Goal: Download file/media

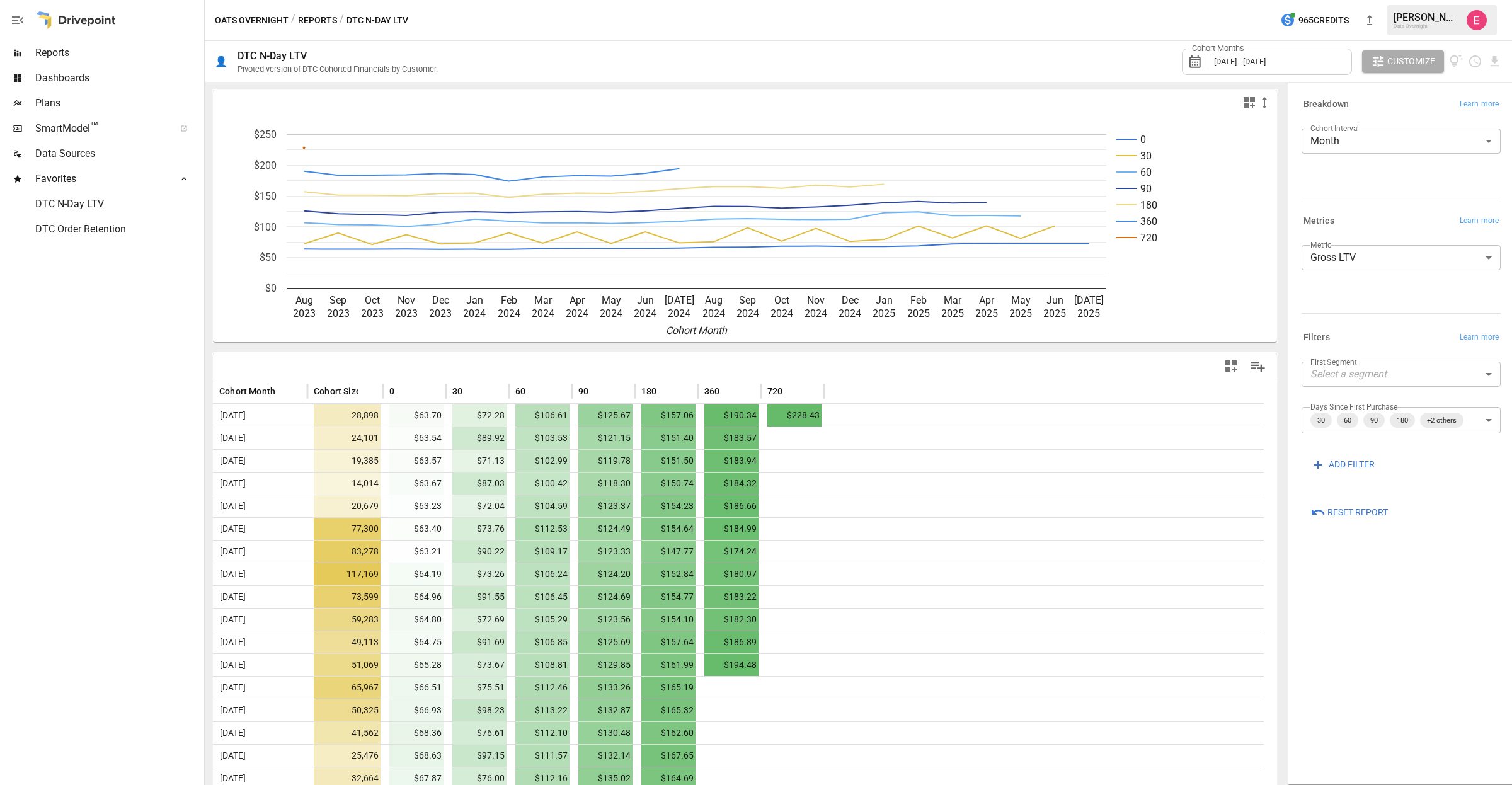
scroll to position [170, 0]
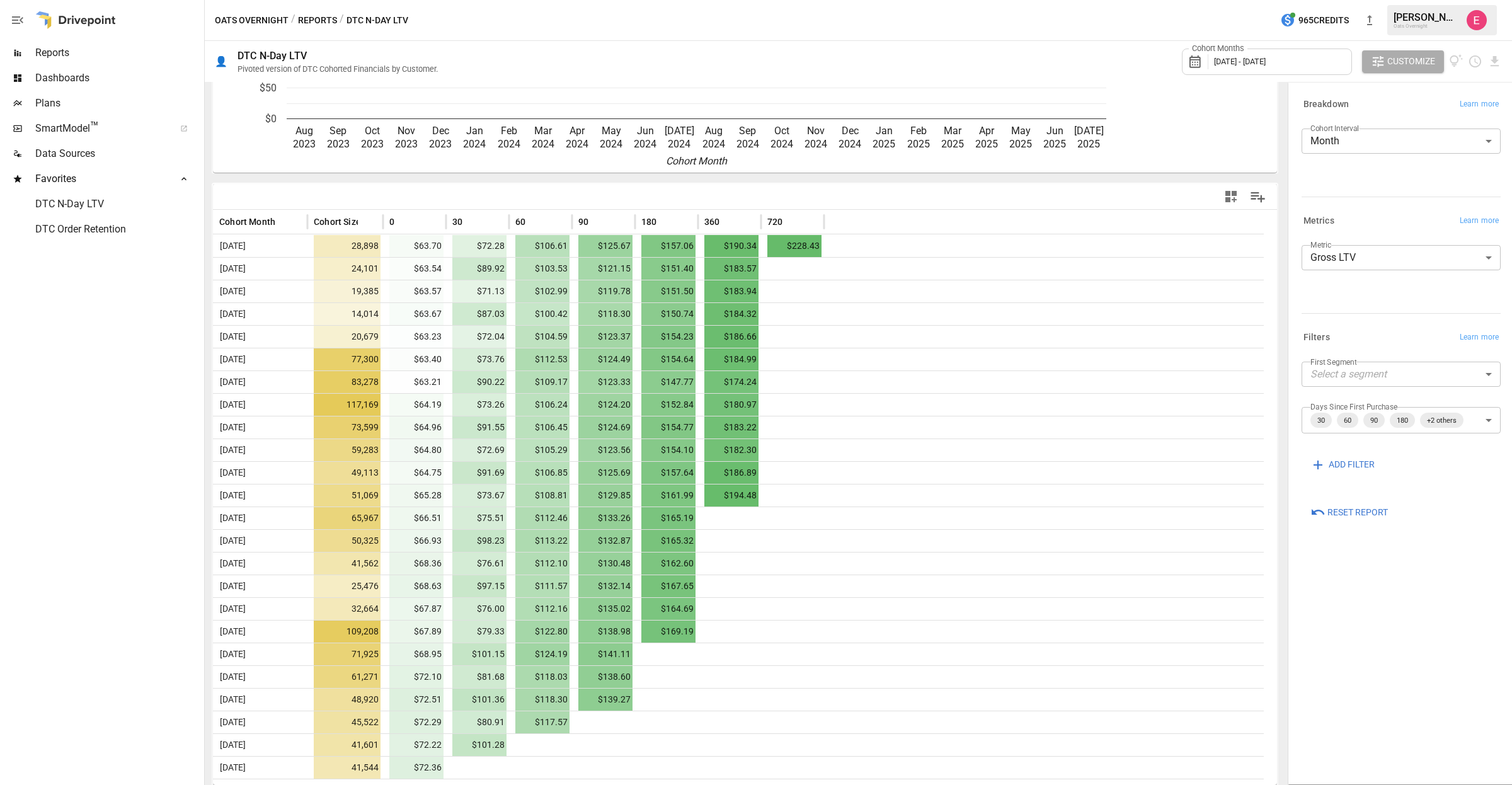
click at [75, 233] on span "DTC Order Retention" at bounding box center [118, 229] width 166 height 15
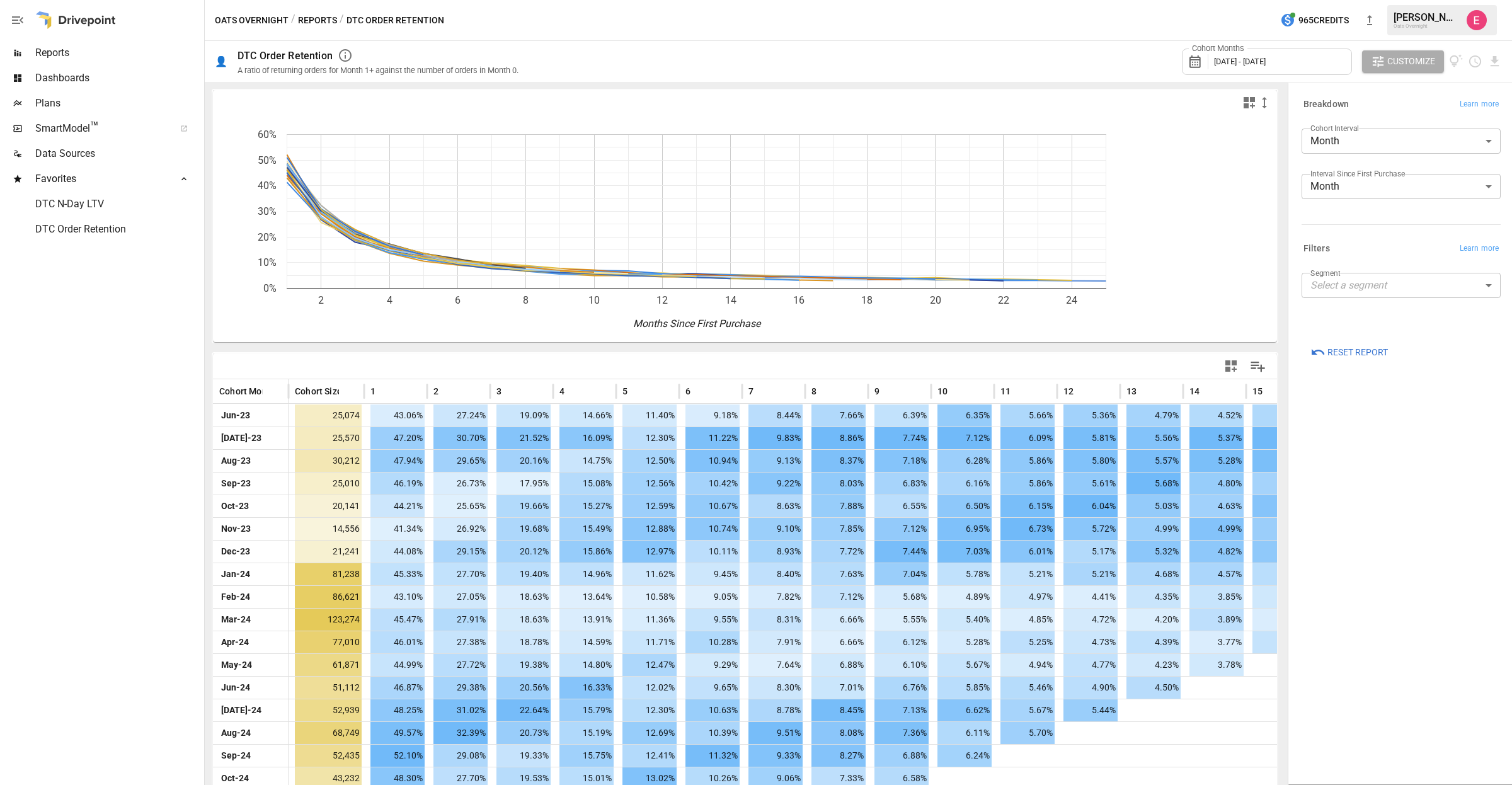
click at [1293, 62] on div "Cohort Months [DATE] - [DATE]" at bounding box center [1267, 62] width 170 height 26
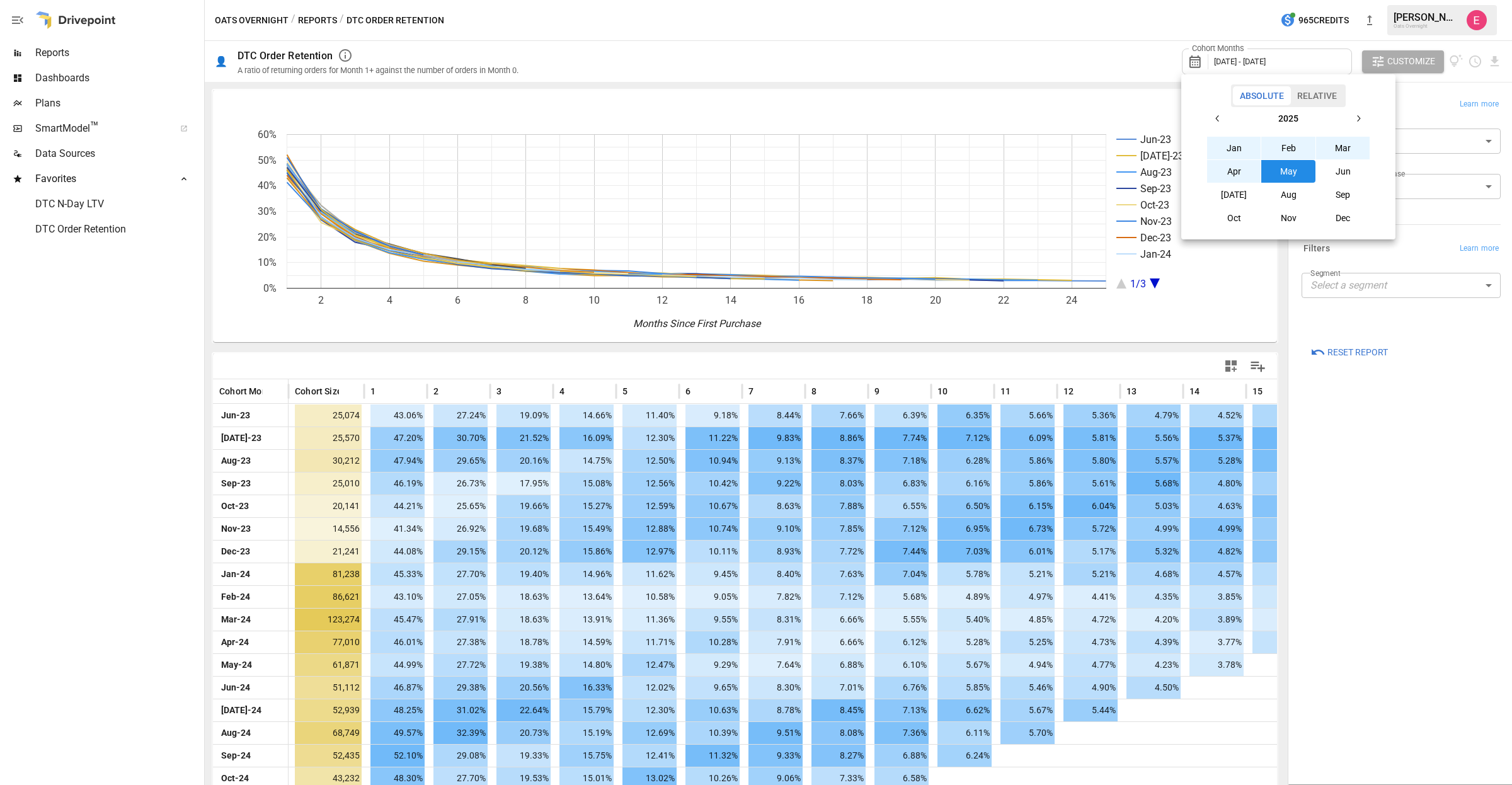
click at [1225, 112] on button "button" at bounding box center [1217, 118] width 22 height 22
click at [1217, 119] on icon "button" at bounding box center [1217, 118] width 10 height 10
click at [1241, 186] on button "[DATE]" at bounding box center [1233, 195] width 54 height 22
click at [1353, 117] on icon "button" at bounding box center [1358, 118] width 10 height 10
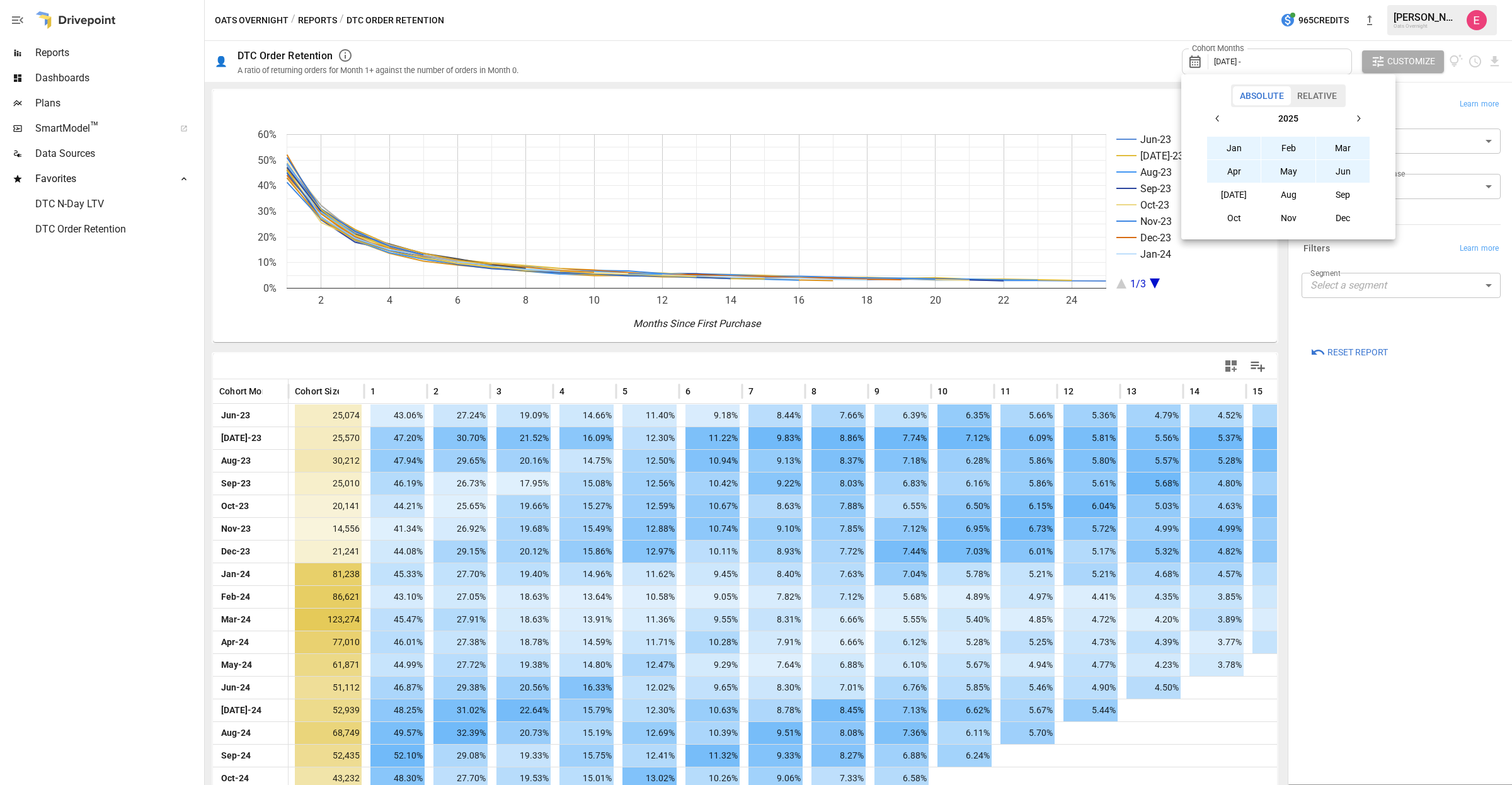
click at [1341, 170] on button "Jun" at bounding box center [1342, 171] width 54 height 22
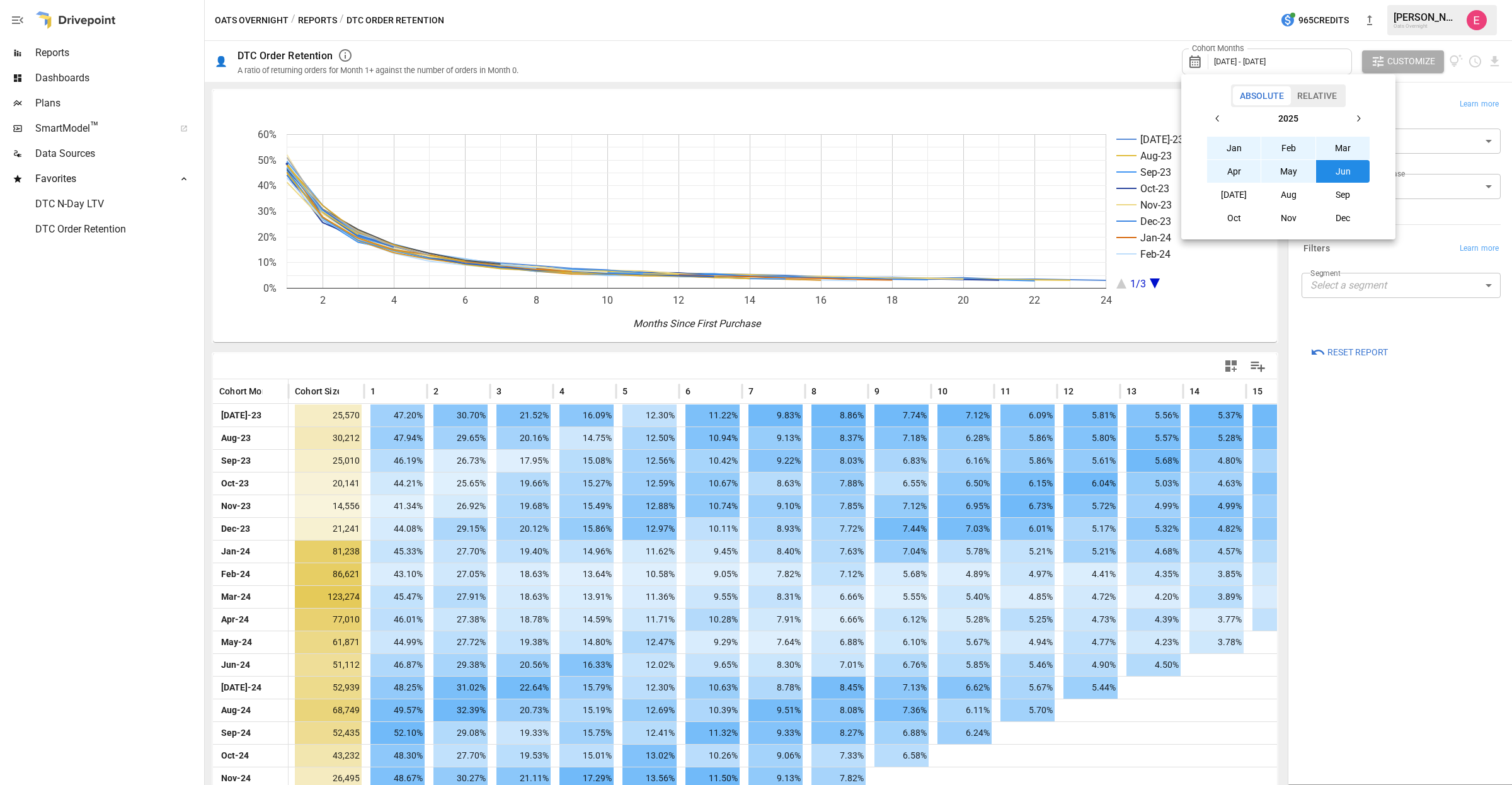
drag, startPoint x: 1277, startPoint y: 461, endPoint x: 1280, endPoint y: 524, distance: 63.1
click at [1280, 524] on div at bounding box center [756, 392] width 1512 height 785
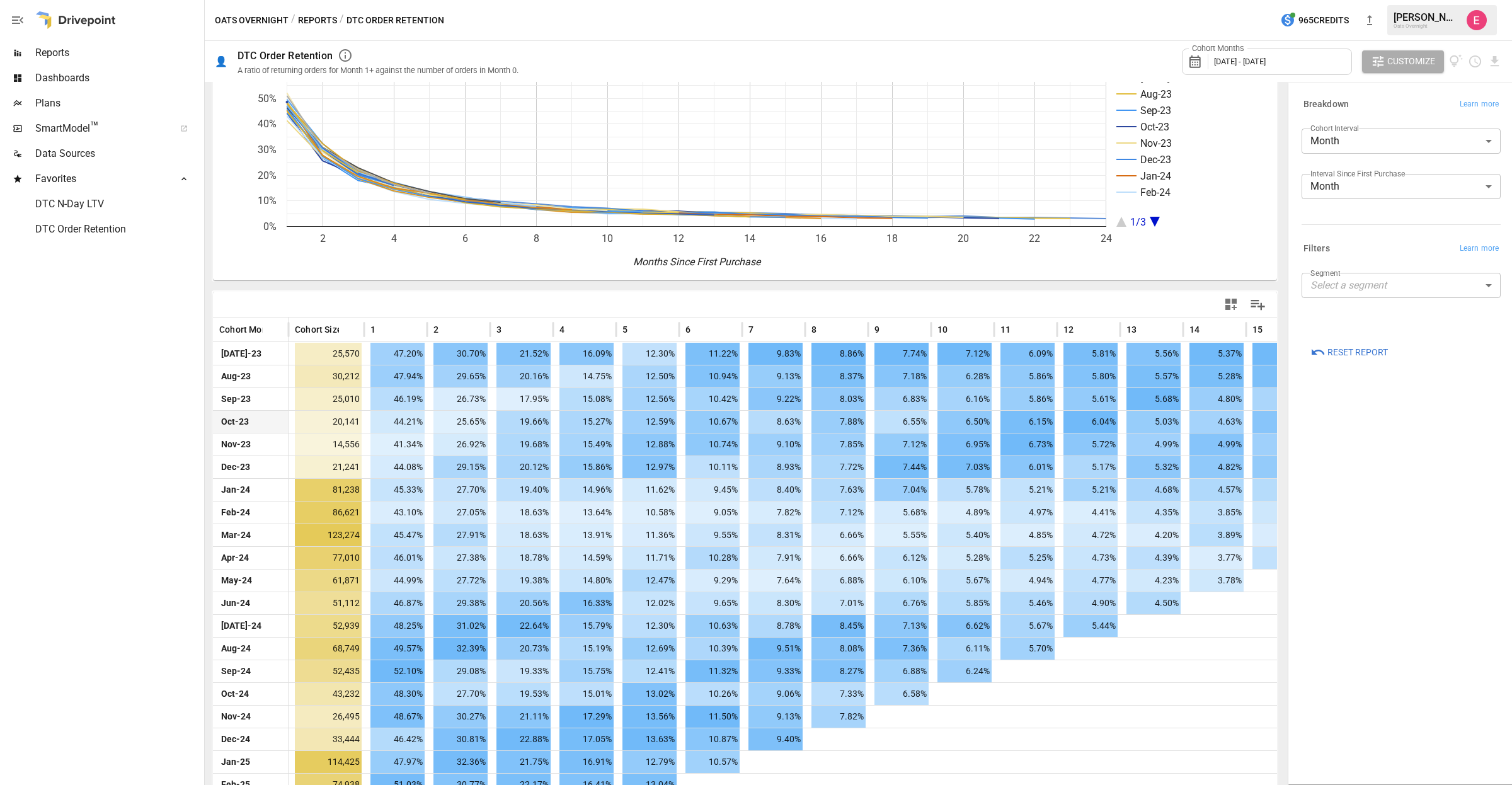
scroll to position [94, 0]
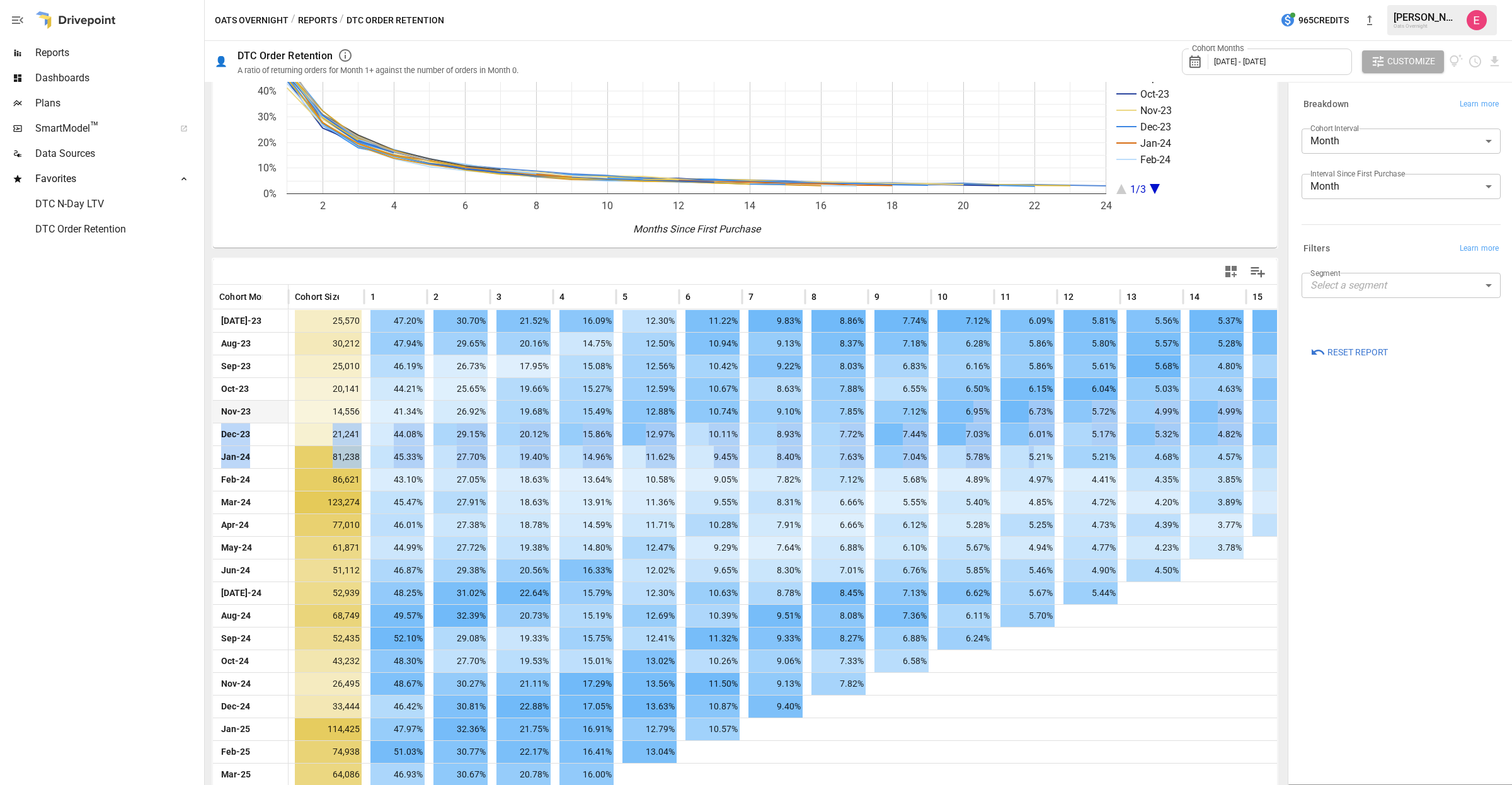
drag, startPoint x: 1032, startPoint y: 448, endPoint x: 973, endPoint y: 420, distance: 65.3
click at [973, 420] on div "[DATE]-23 25,570 47.20% 30.70% 21.52% 16.09% 12.30% 11.22% 9.83% 8.86% 7.74% 7.…" at bounding box center [1076, 582] width 1726 height 545
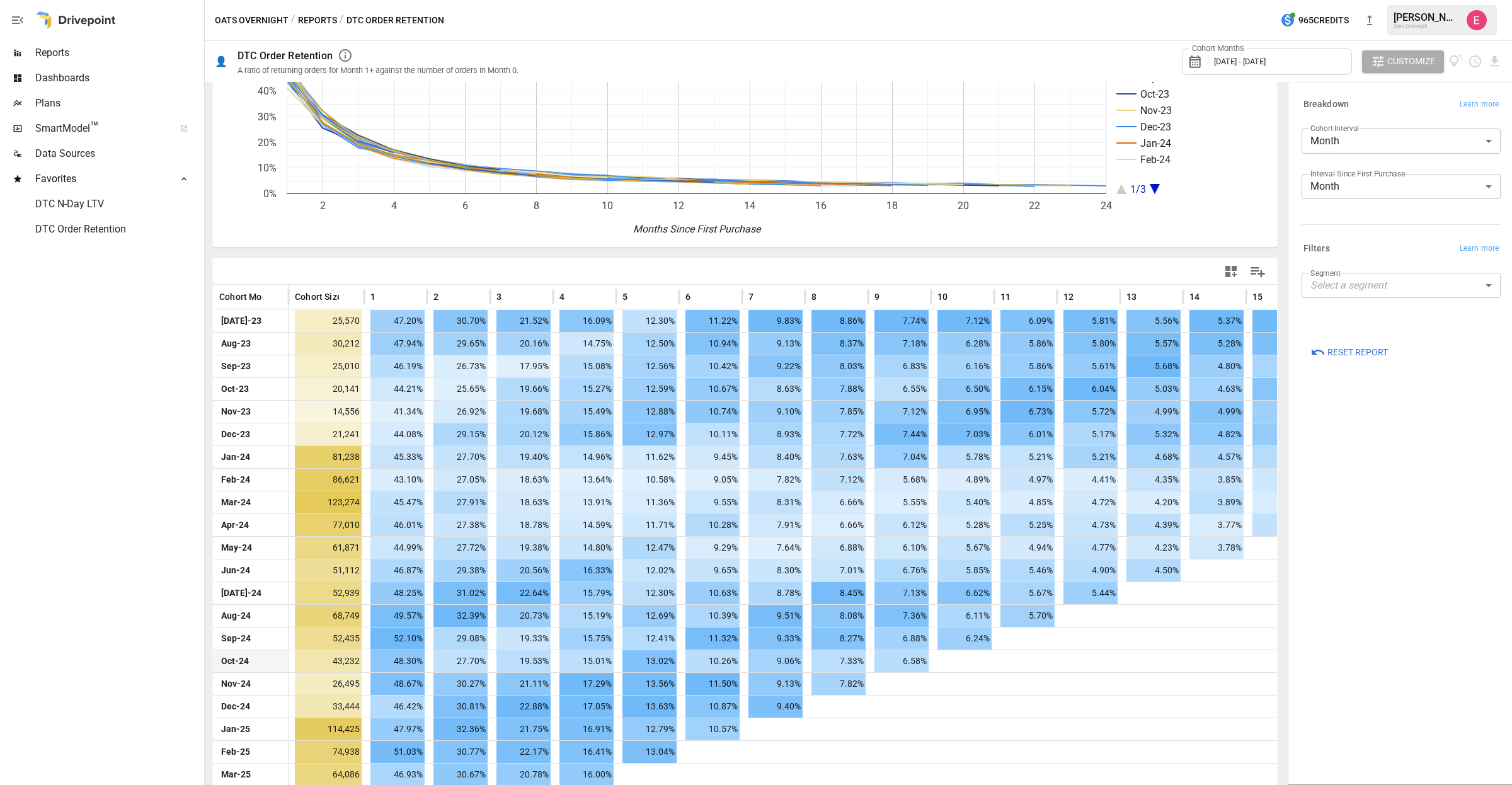
click at [1150, 650] on div at bounding box center [1151, 661] width 63 height 22
click at [1490, 57] on icon "Download report" at bounding box center [1495, 61] width 15 height 15
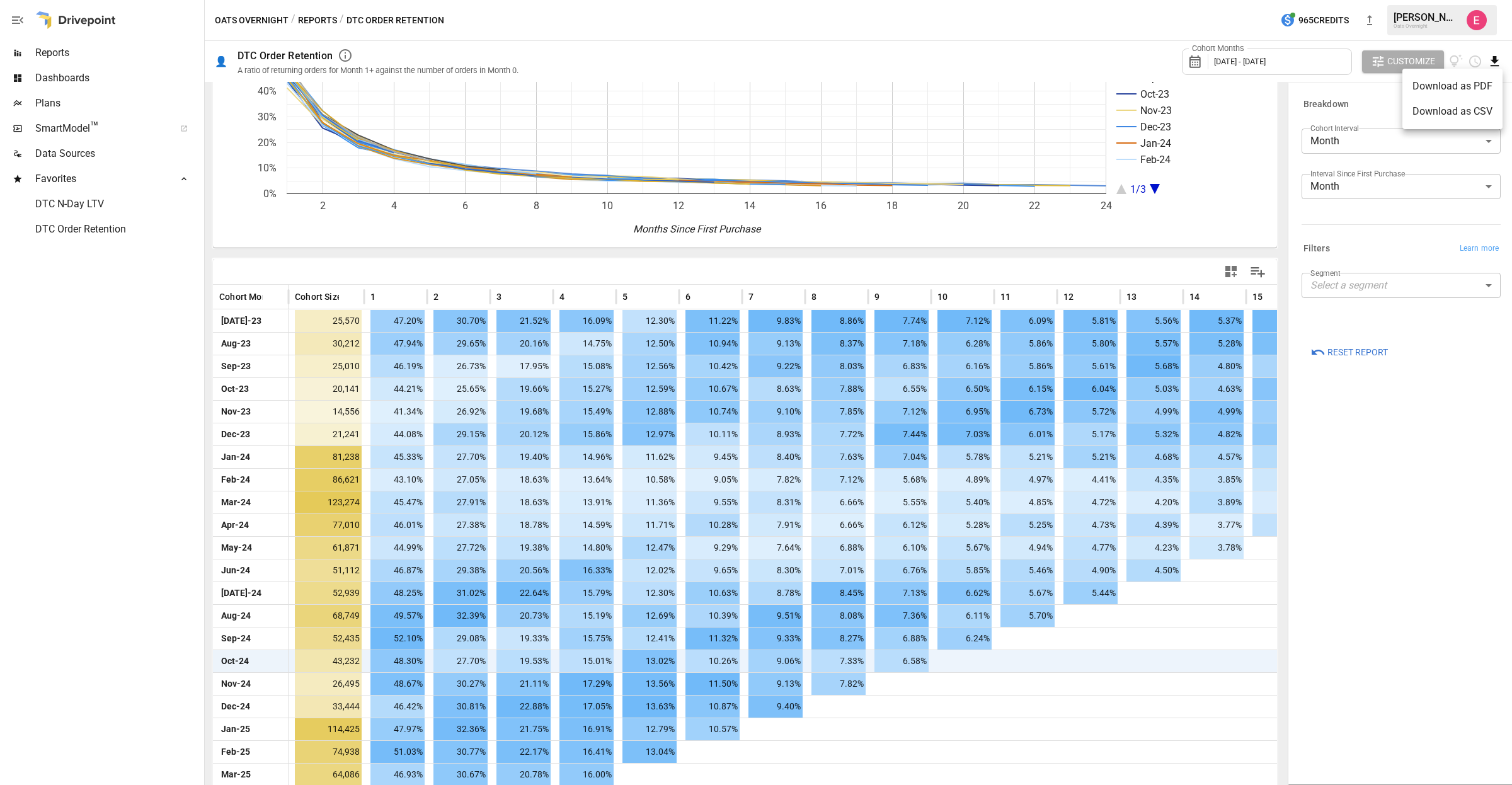
click at [1468, 113] on li "Download as CSV" at bounding box center [1452, 112] width 100 height 25
